Goal: Task Accomplishment & Management: Use online tool/utility

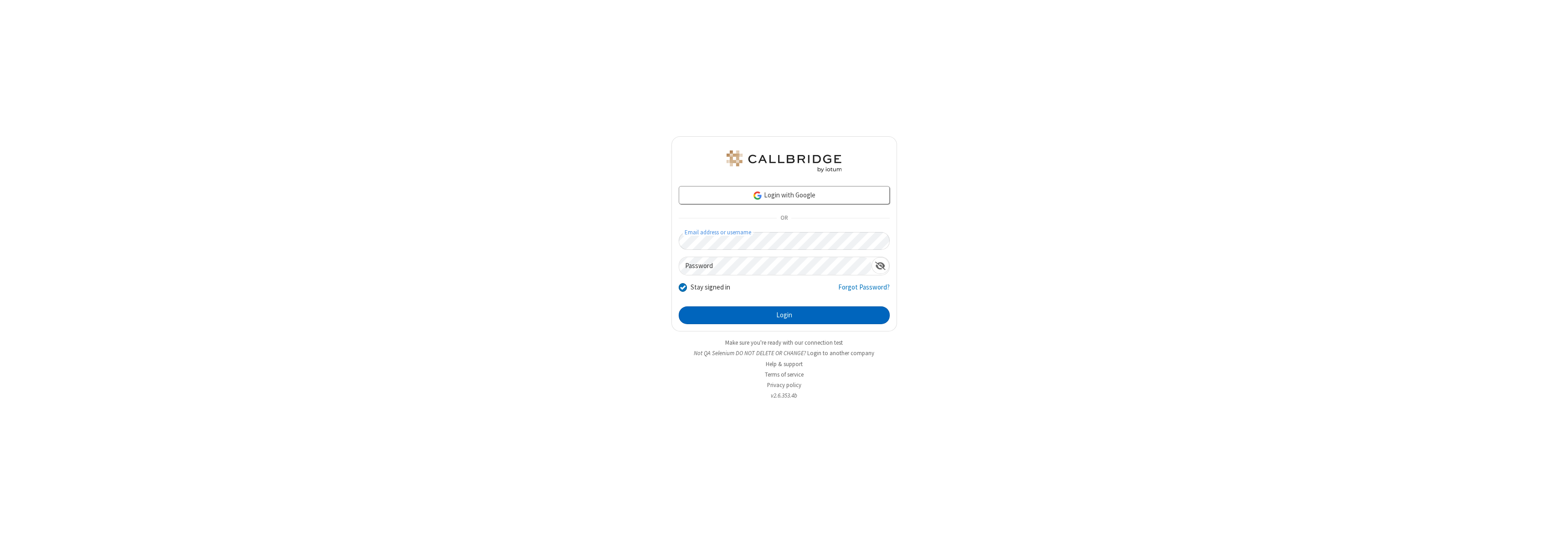
click at [784, 315] on button "Login" at bounding box center [784, 315] width 211 height 18
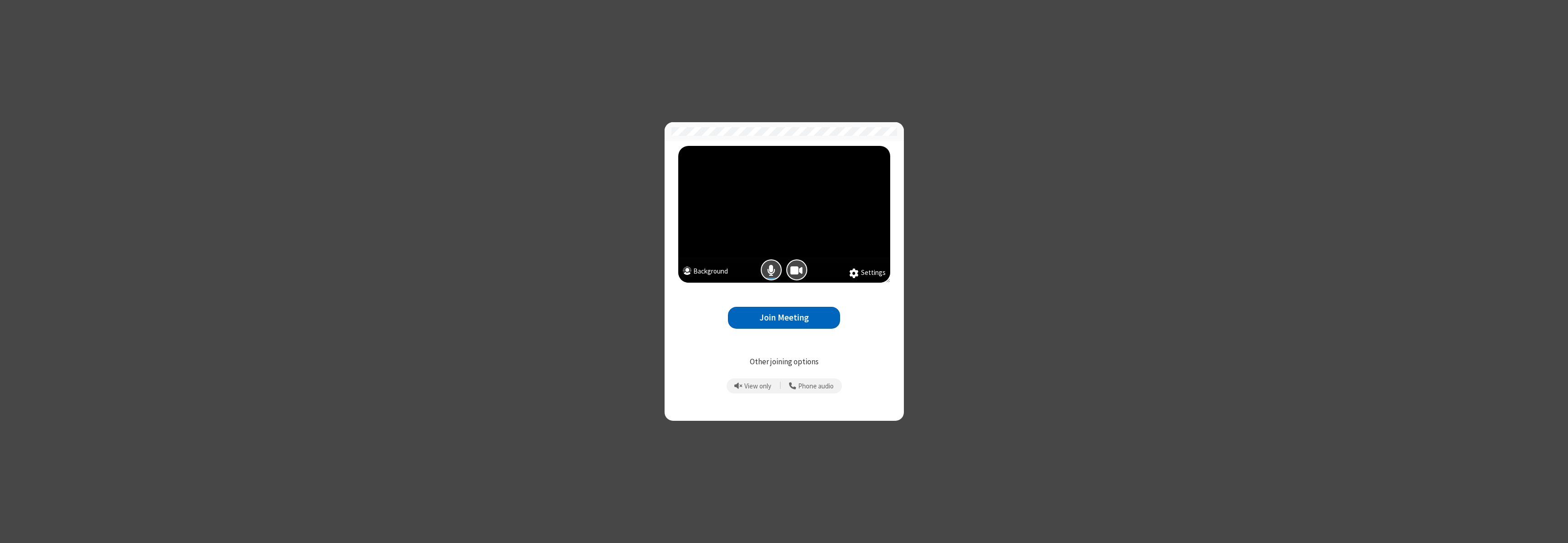
click at [784, 318] on button "Join Meeting" at bounding box center [784, 319] width 113 height 23
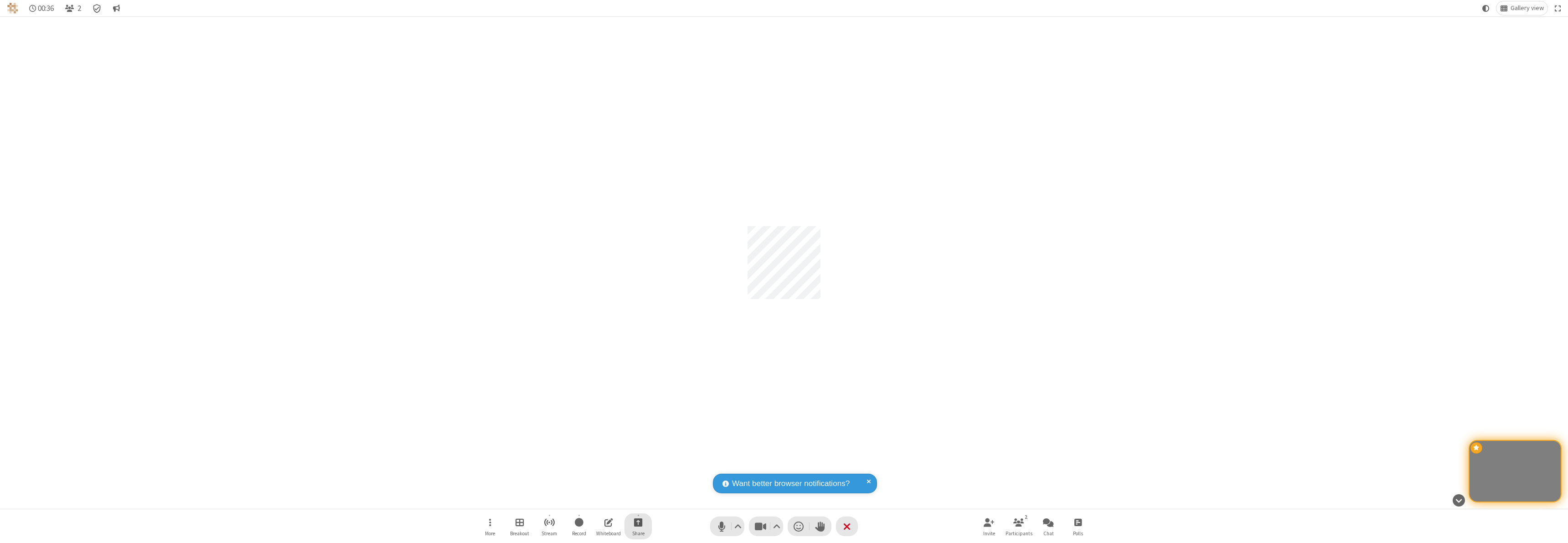
click at [638, 522] on span "Start sharing" at bounding box center [639, 522] width 9 height 11
